Goal: Information Seeking & Learning: Learn about a topic

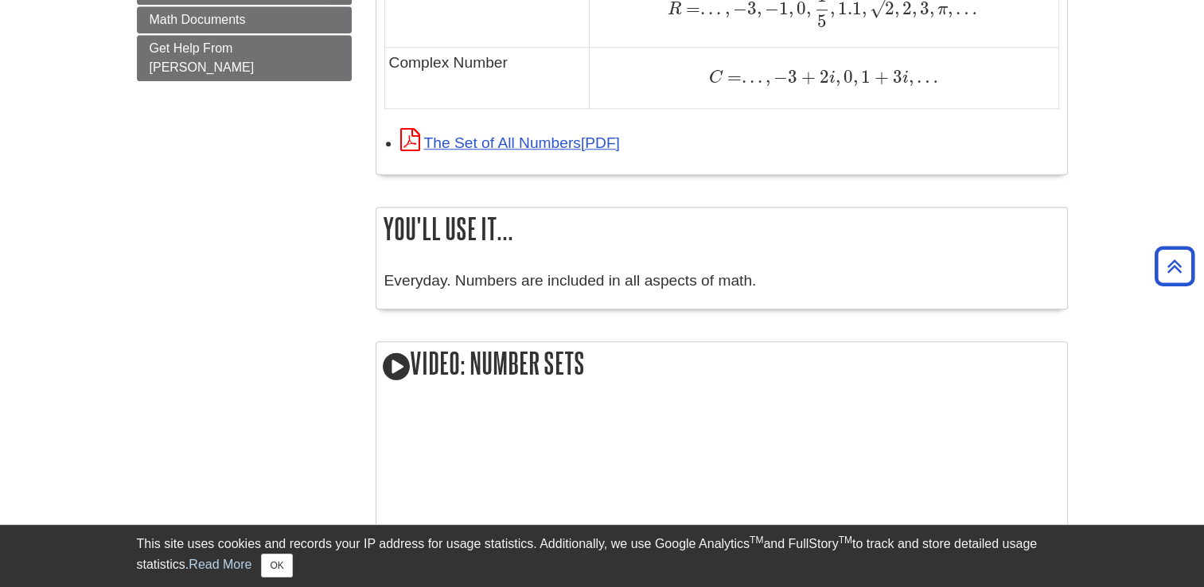
scroll to position [1353, 0]
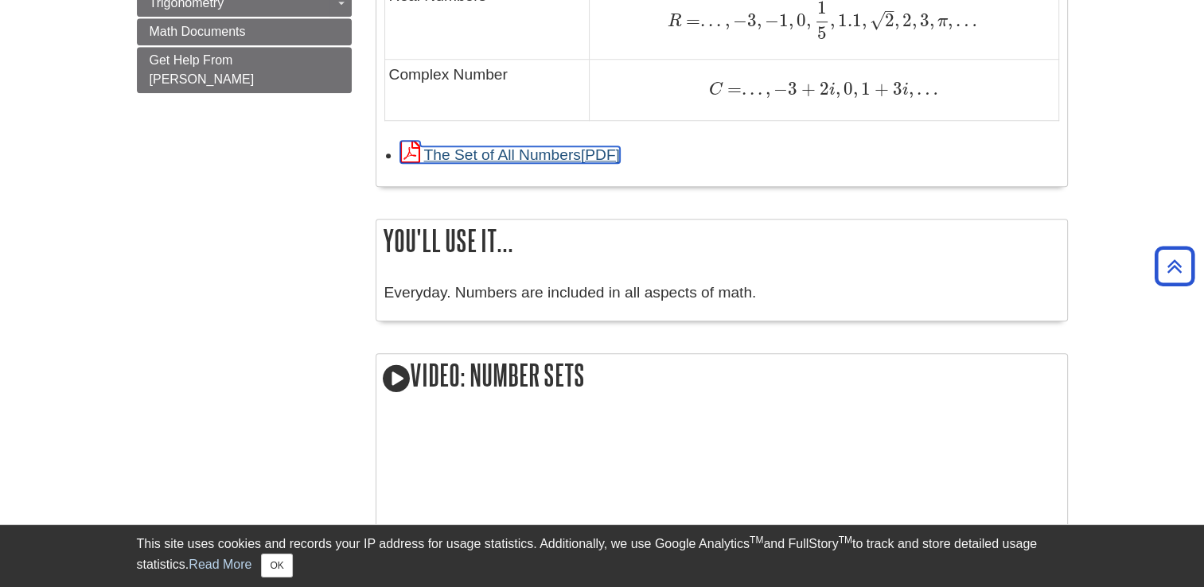
click at [529, 152] on link "The Set of All Numbers" at bounding box center [510, 154] width 220 height 17
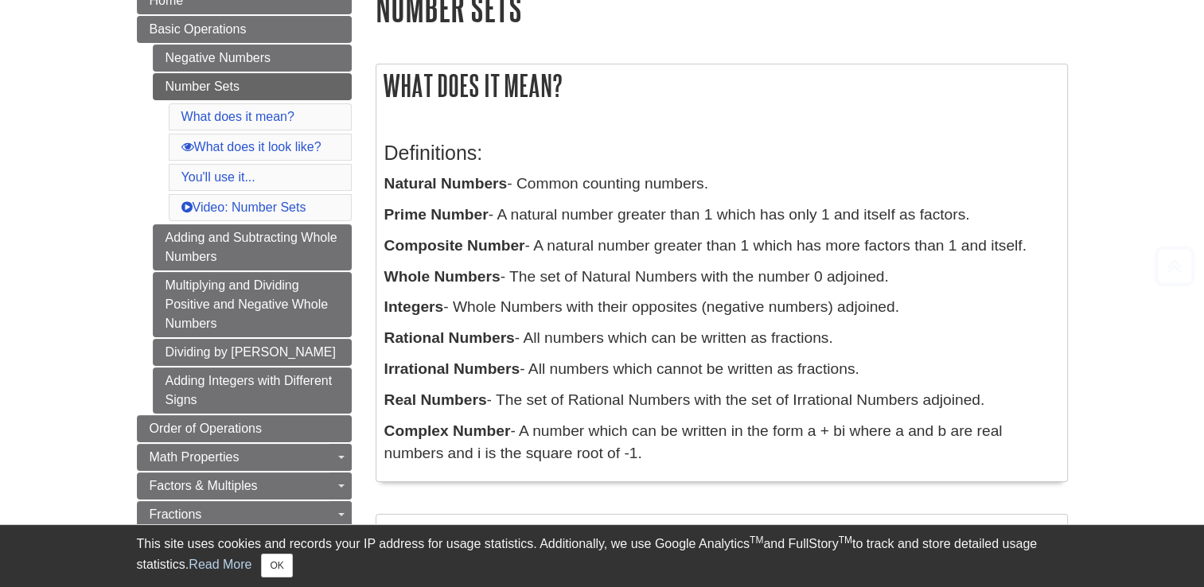
scroll to position [239, 0]
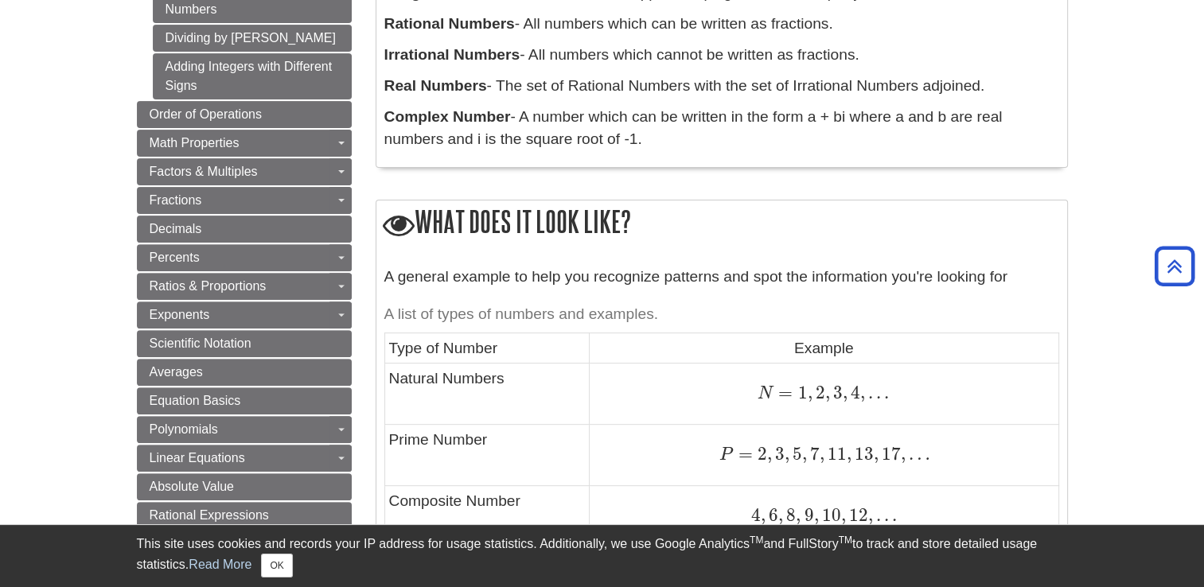
scroll to position [716, 0]
